Goal: Find specific page/section: Find specific page/section

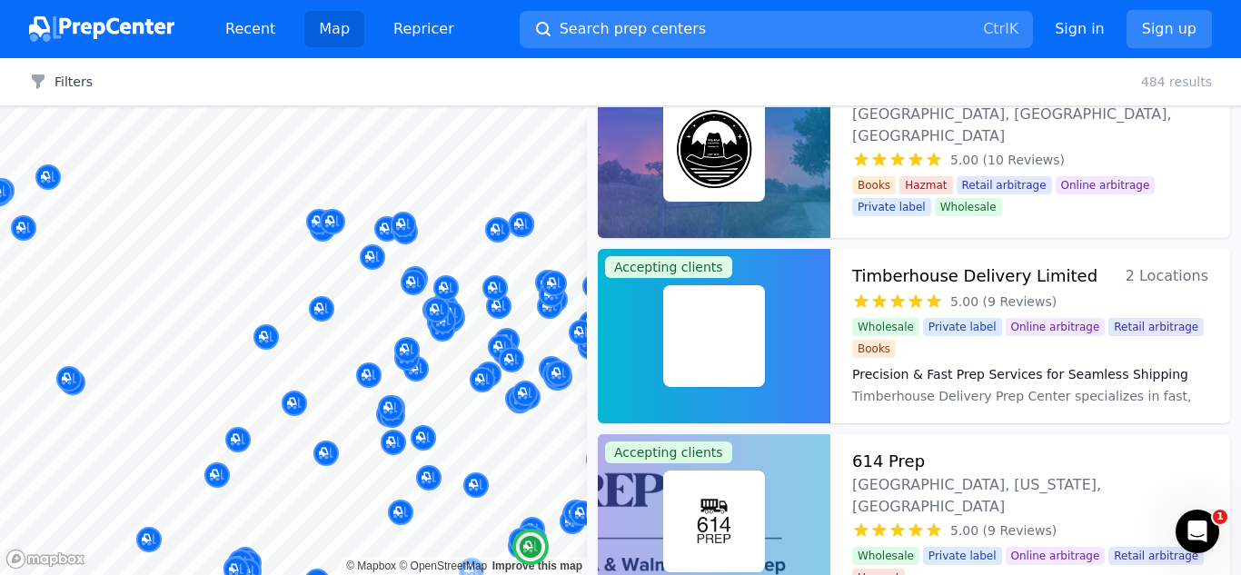
scroll to position [1558, 0]
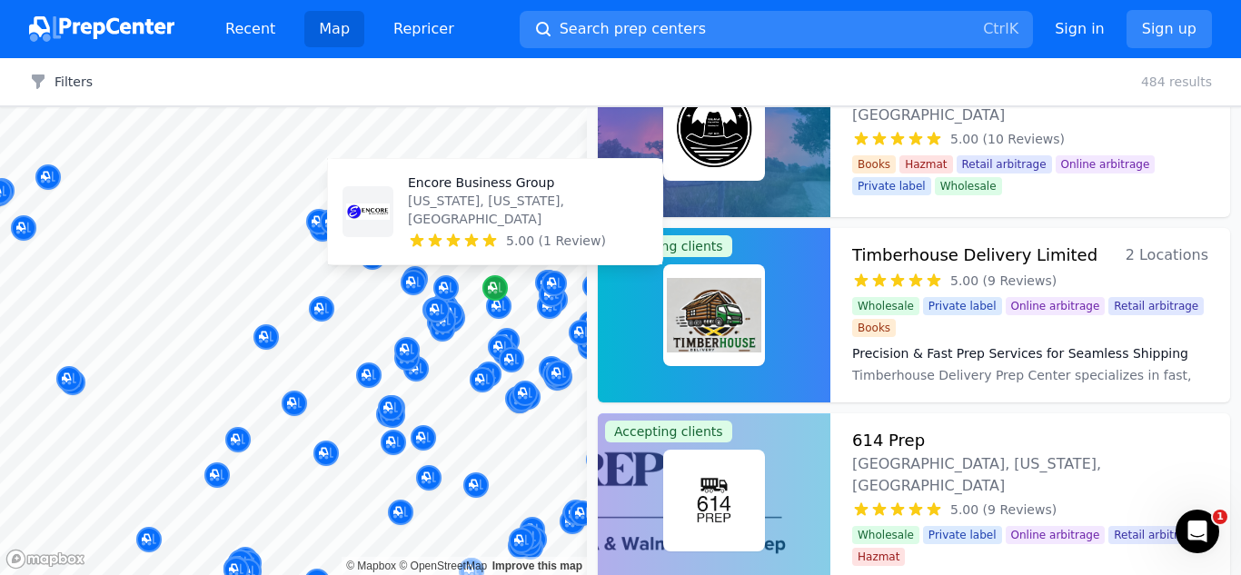
click at [500, 287] on icon "Map marker" at bounding box center [495, 289] width 15 height 12
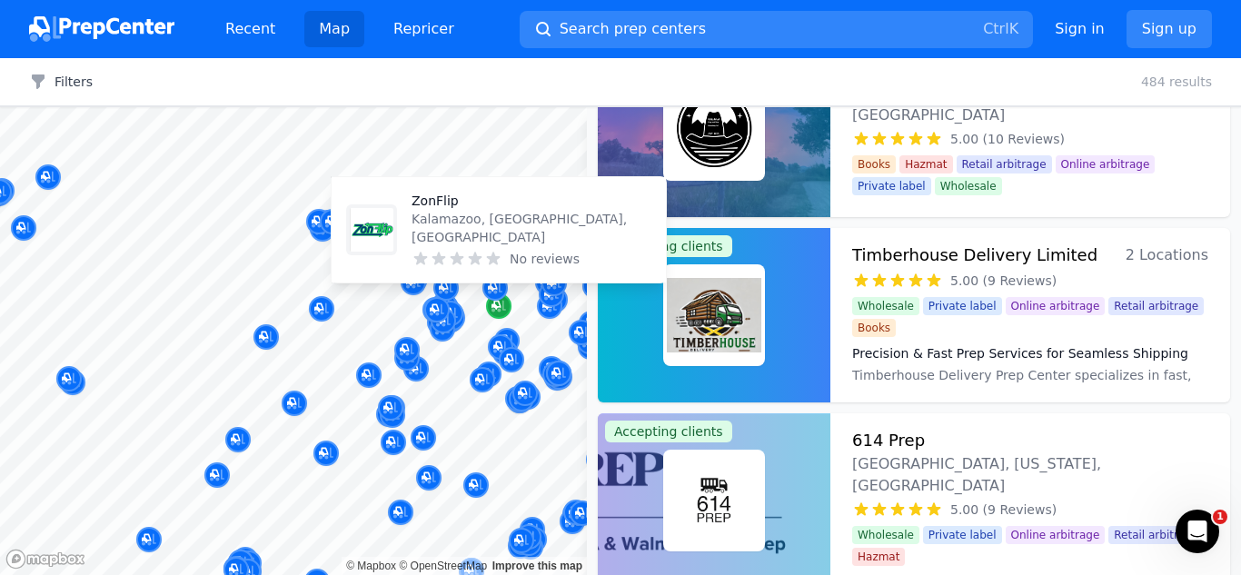
click at [501, 310] on icon "Map marker" at bounding box center [498, 306] width 15 height 18
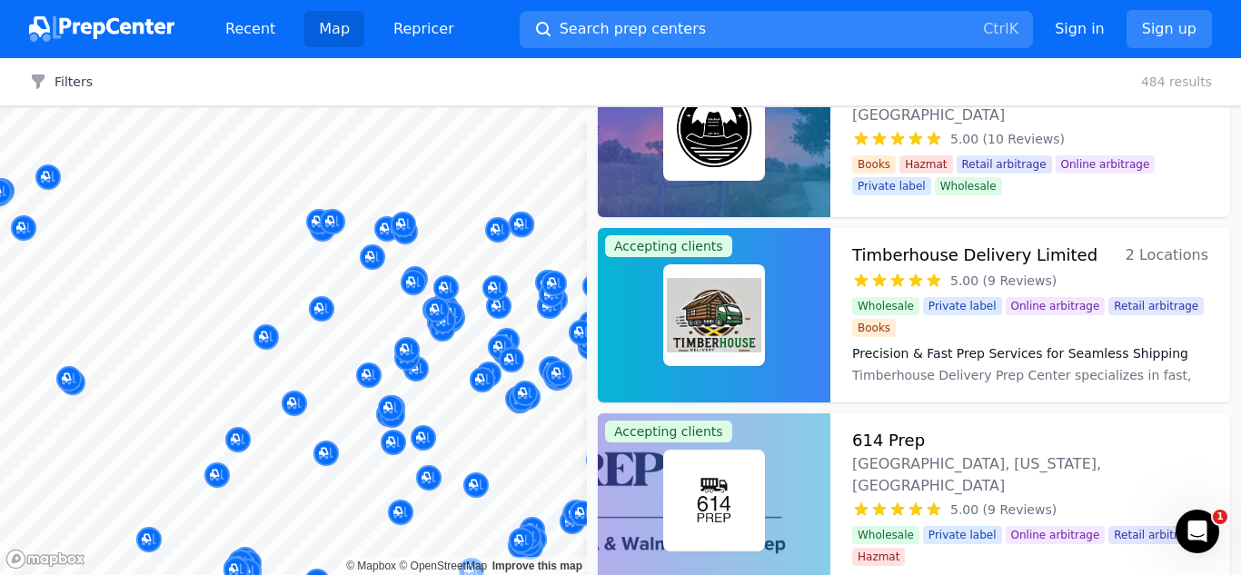
click at [501, 305] on div at bounding box center [462, 299] width 349 height 15
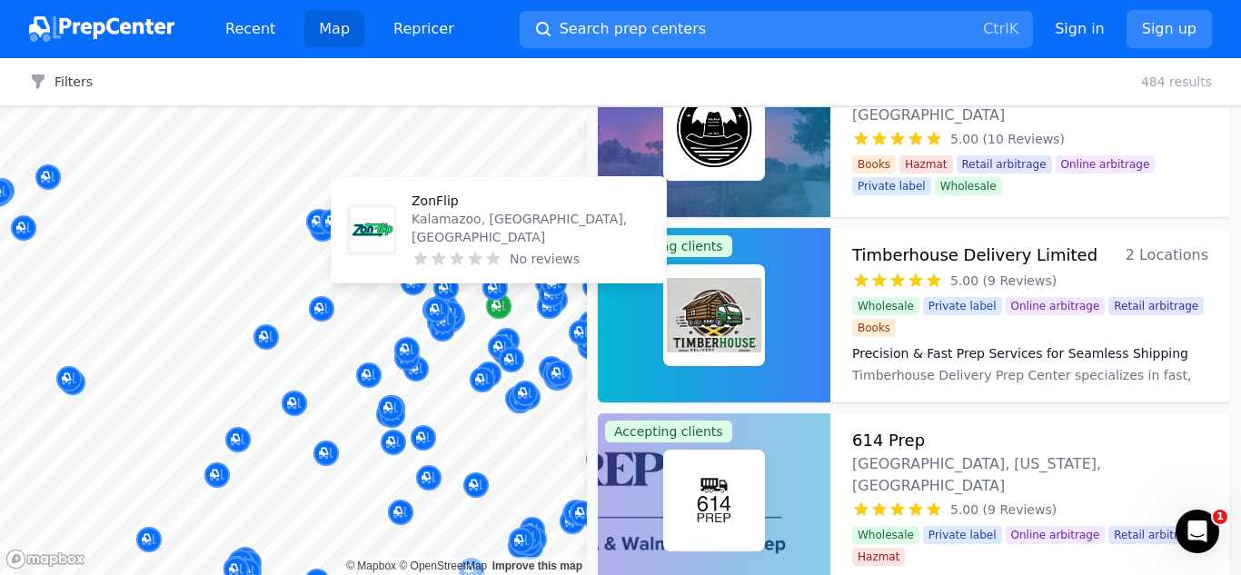
click at [501, 308] on icon "Map marker" at bounding box center [498, 306] width 15 height 18
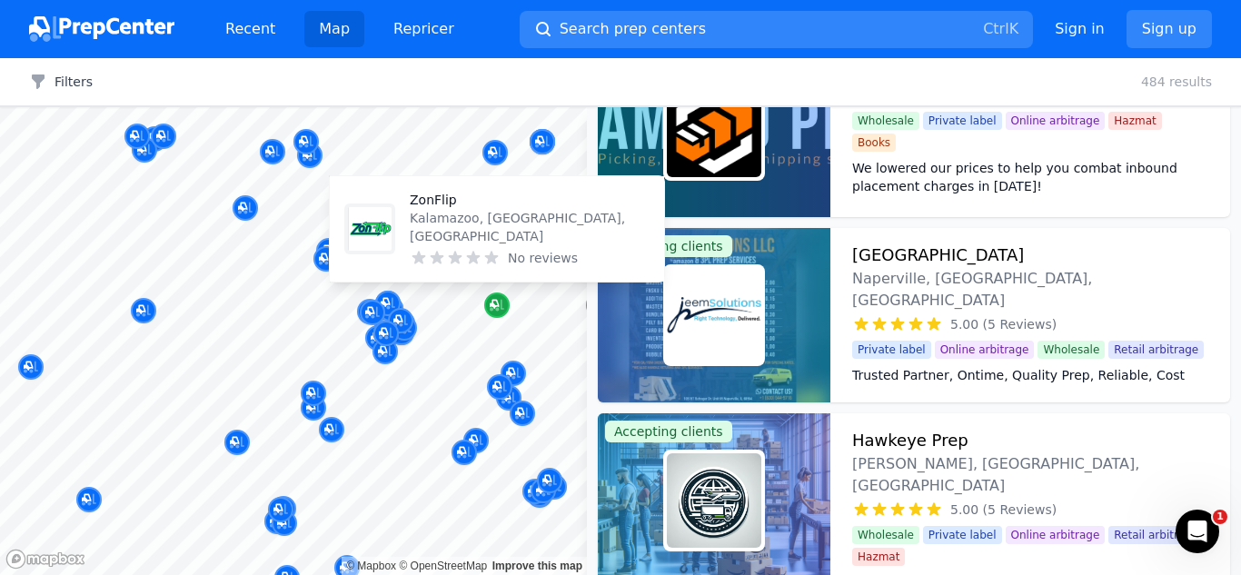
click at [502, 307] on icon "Map marker" at bounding box center [497, 305] width 15 height 18
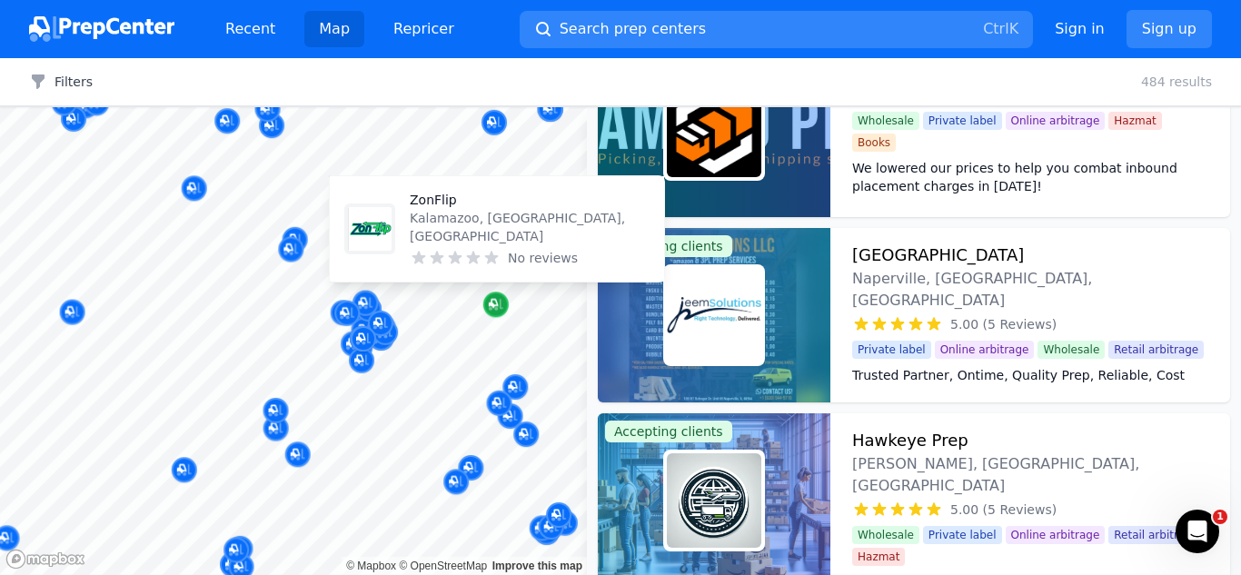
click at [502, 307] on div "Map marker" at bounding box center [495, 304] width 25 height 25
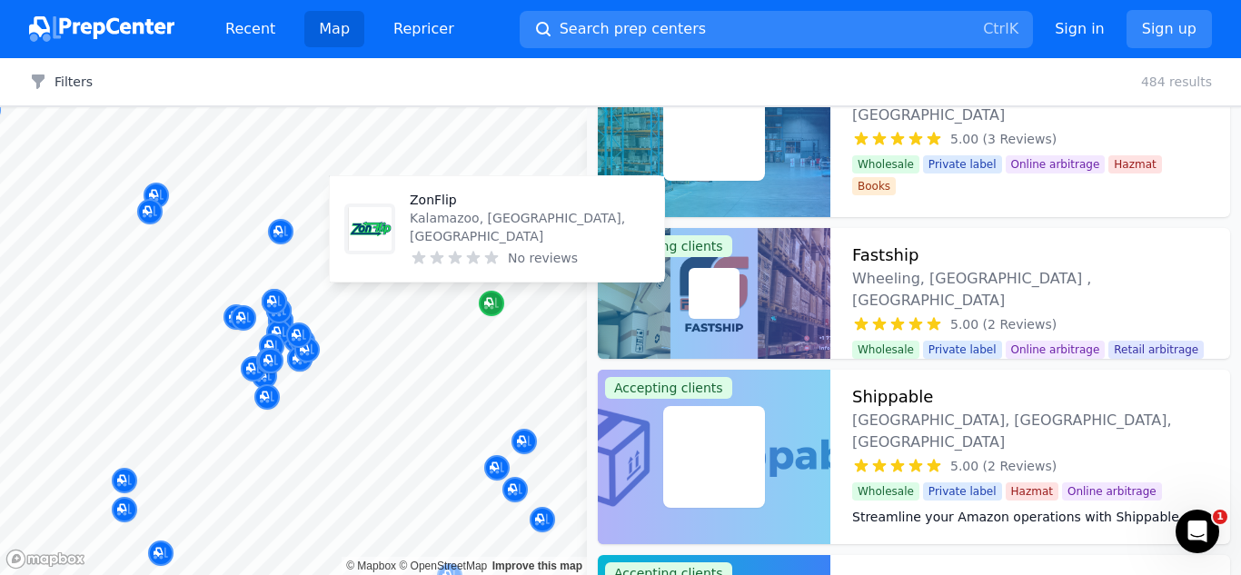
click at [502, 307] on div "Map marker" at bounding box center [491, 303] width 25 height 25
